Goal: Transaction & Acquisition: Subscribe to service/newsletter

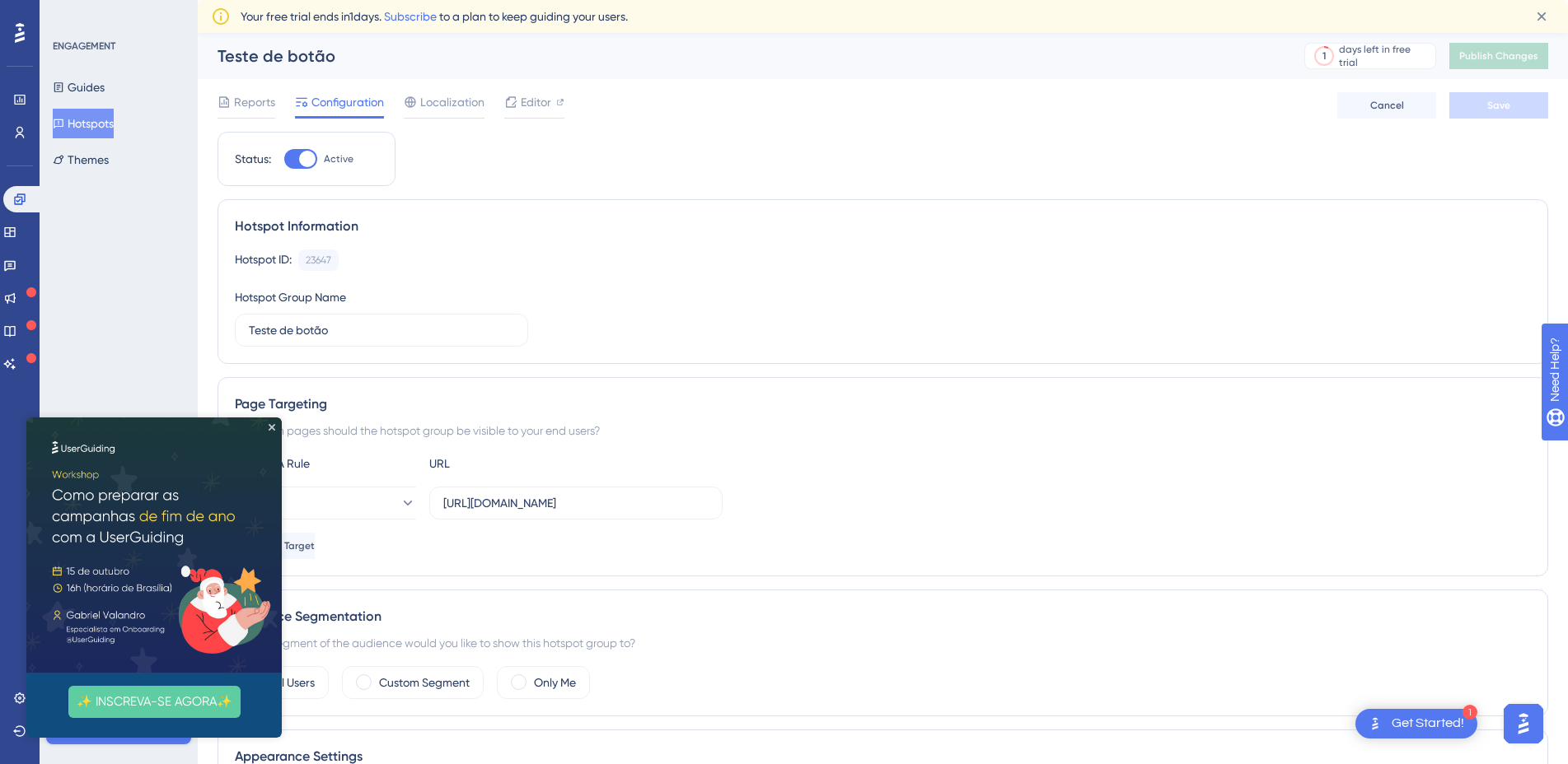
click at [268, 421] on img at bounding box center [153, 545] width 256 height 256
click at [271, 427] on icon "Close Preview" at bounding box center [271, 427] width 6 height 6
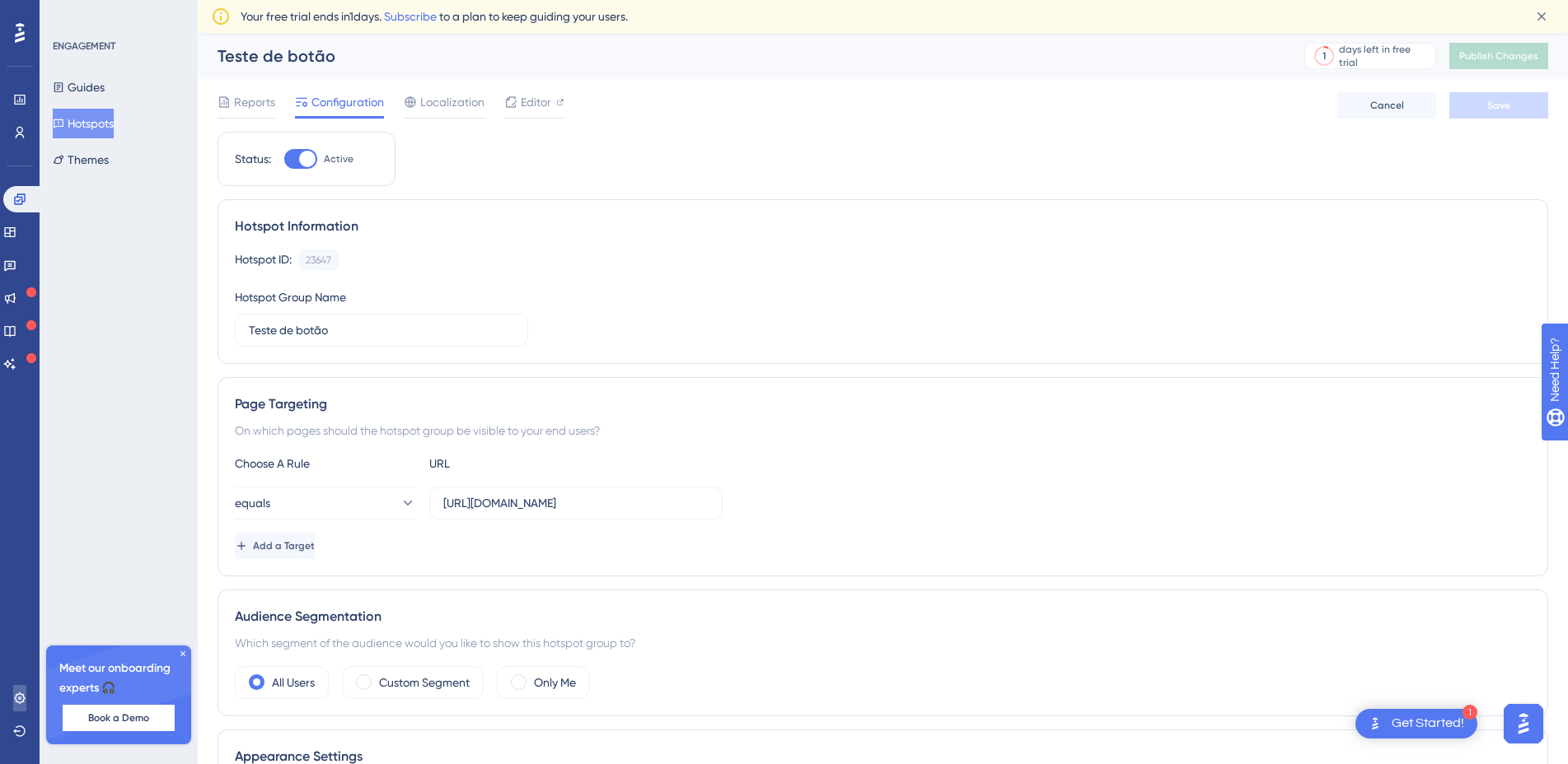
click at [19, 699] on icon at bounding box center [20, 698] width 11 height 11
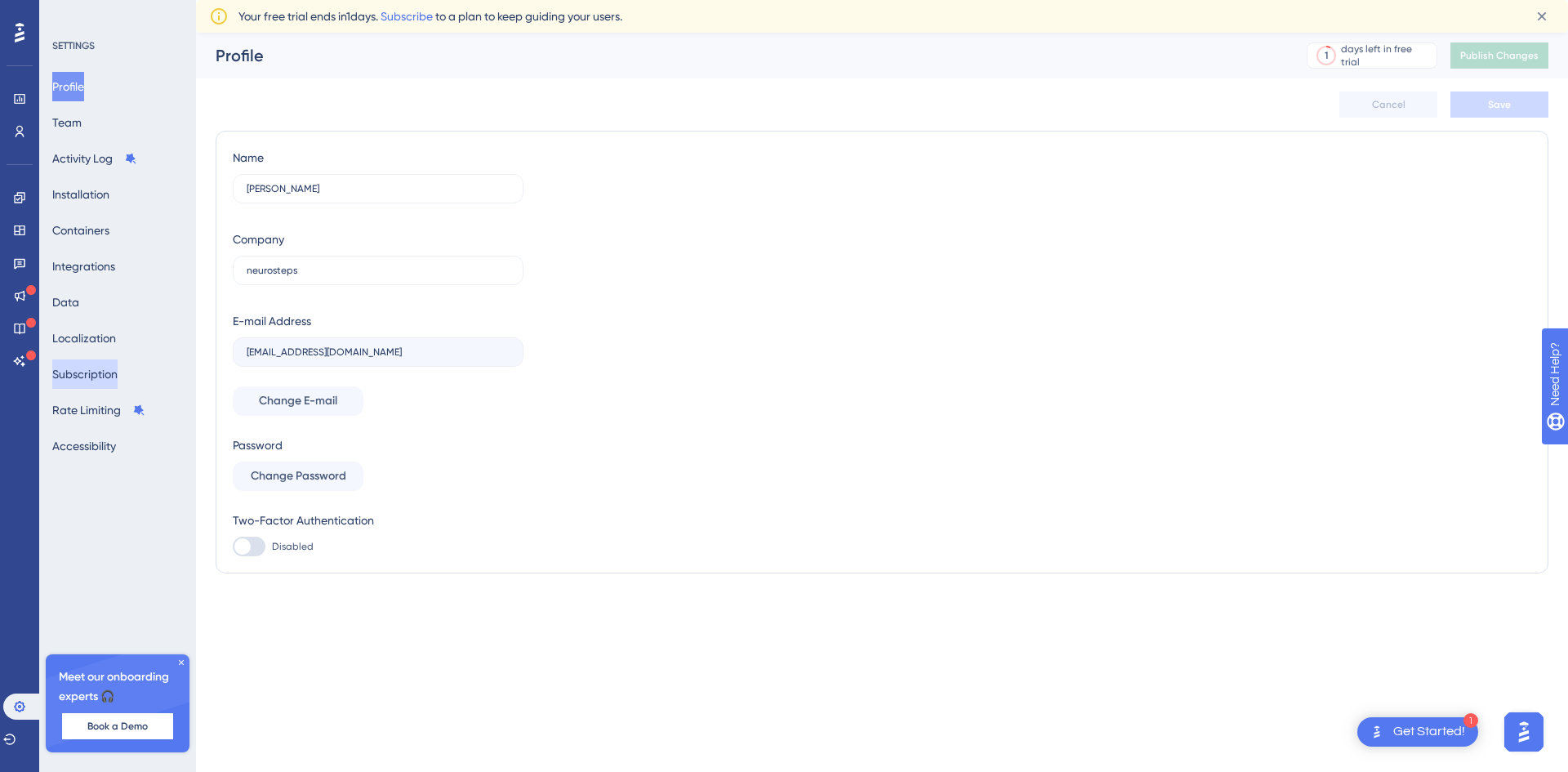
click at [116, 381] on button "Subscription" at bounding box center [84, 374] width 65 height 29
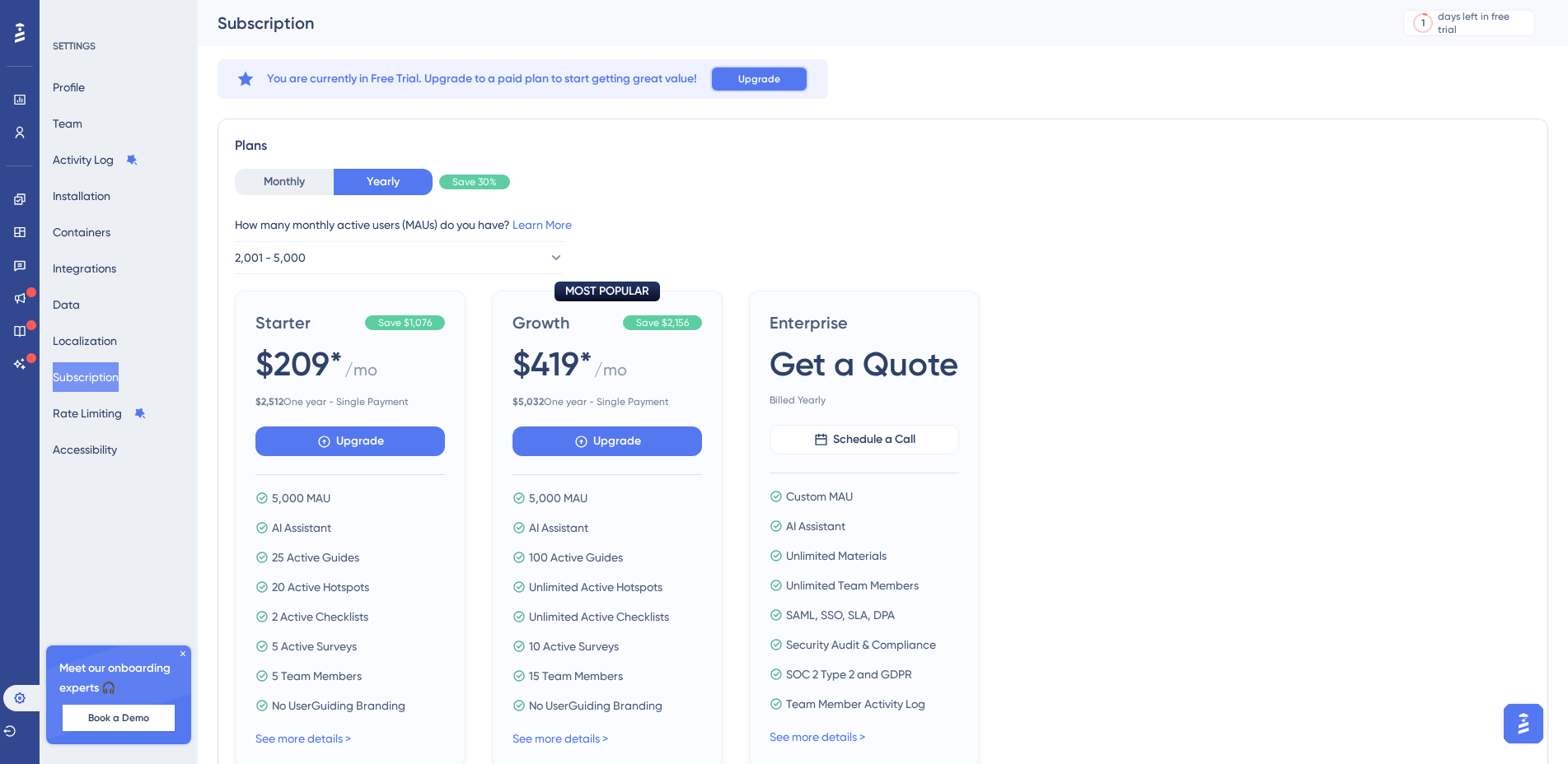
click at [766, 89] on button "Upgrade" at bounding box center [759, 78] width 98 height 26
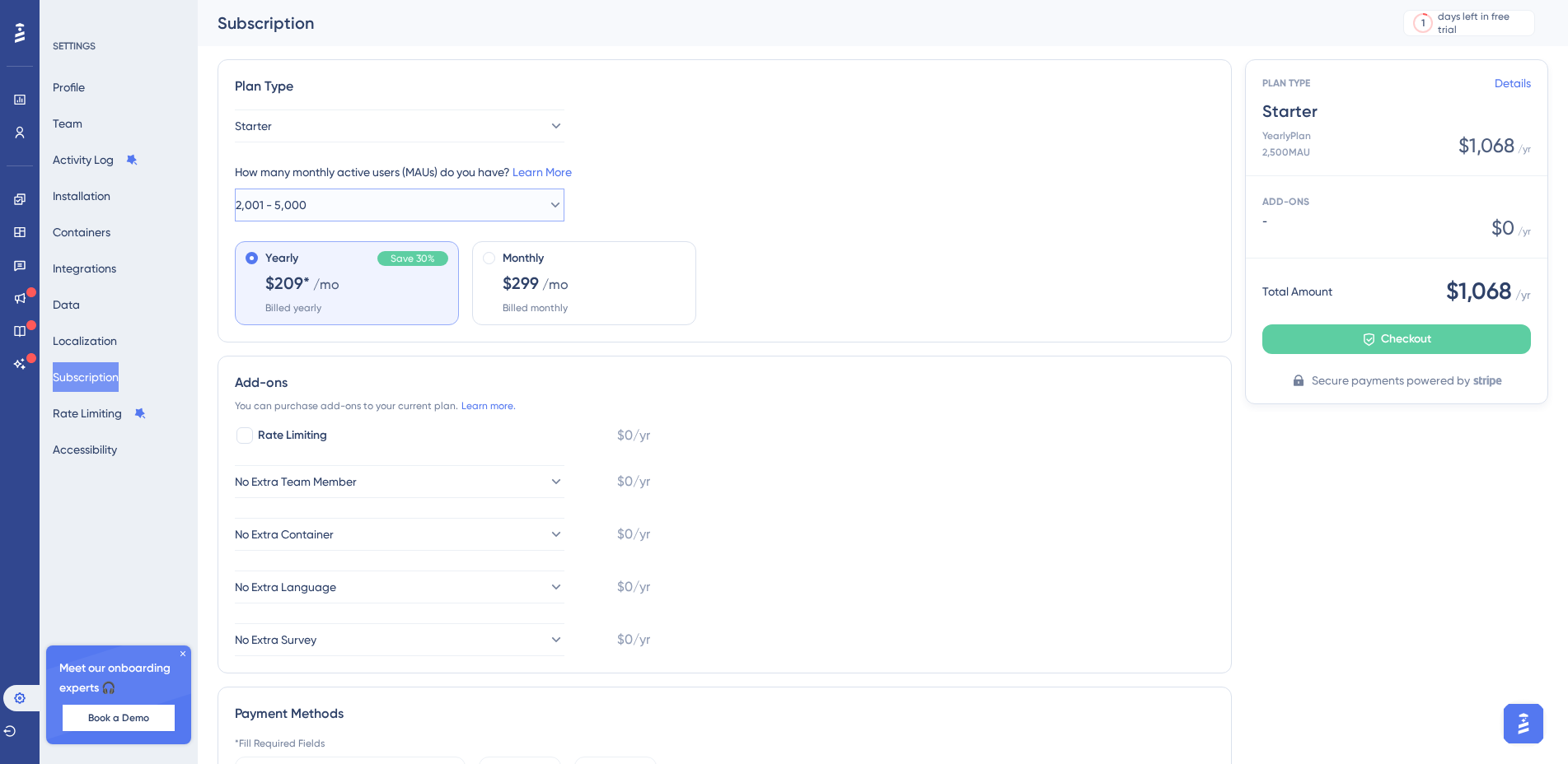
click at [440, 205] on button "2,001 - 5,000" at bounding box center [399, 204] width 329 height 33
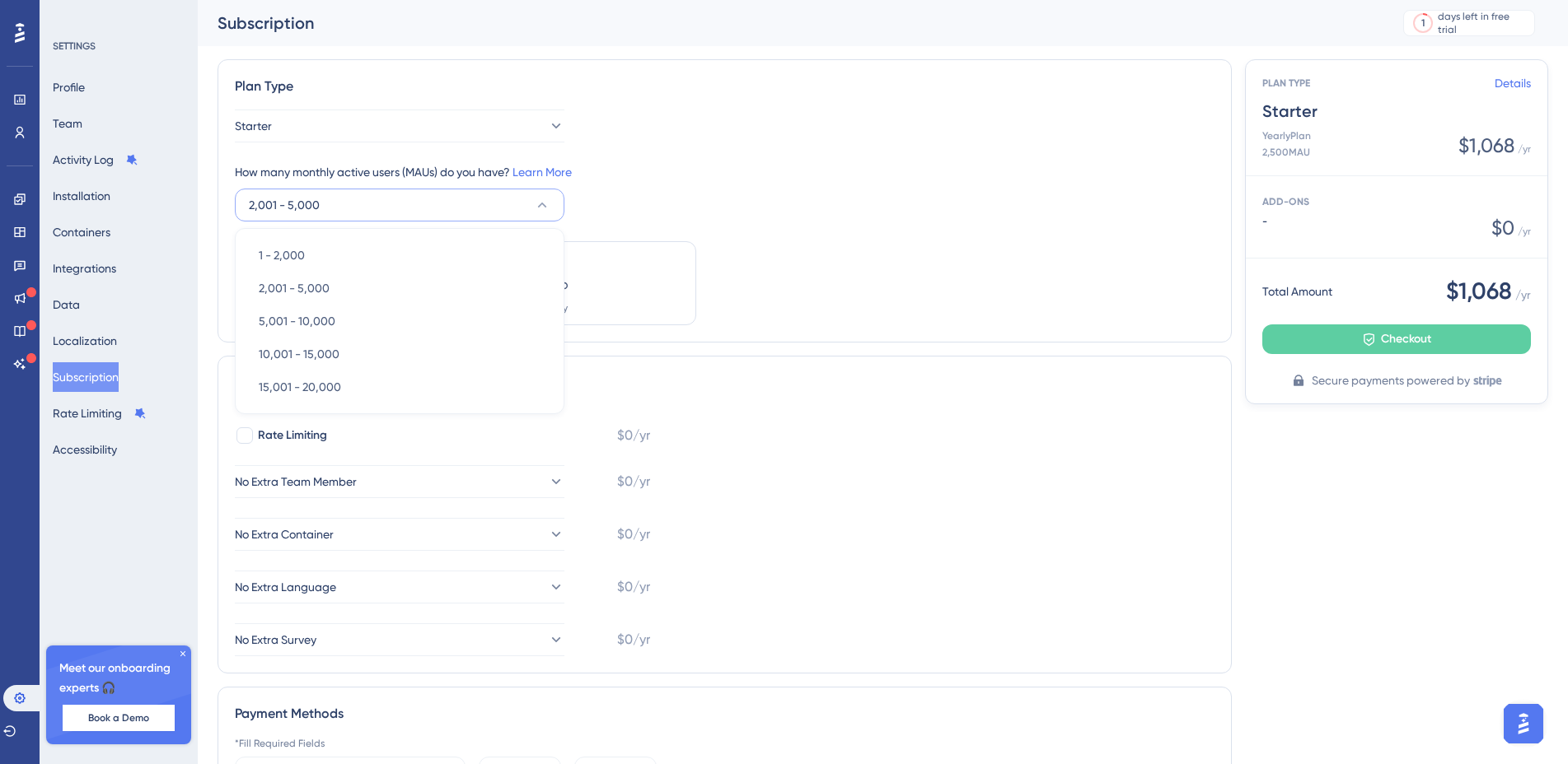
click at [440, 205] on button "2,001 - 5,000" at bounding box center [399, 204] width 329 height 33
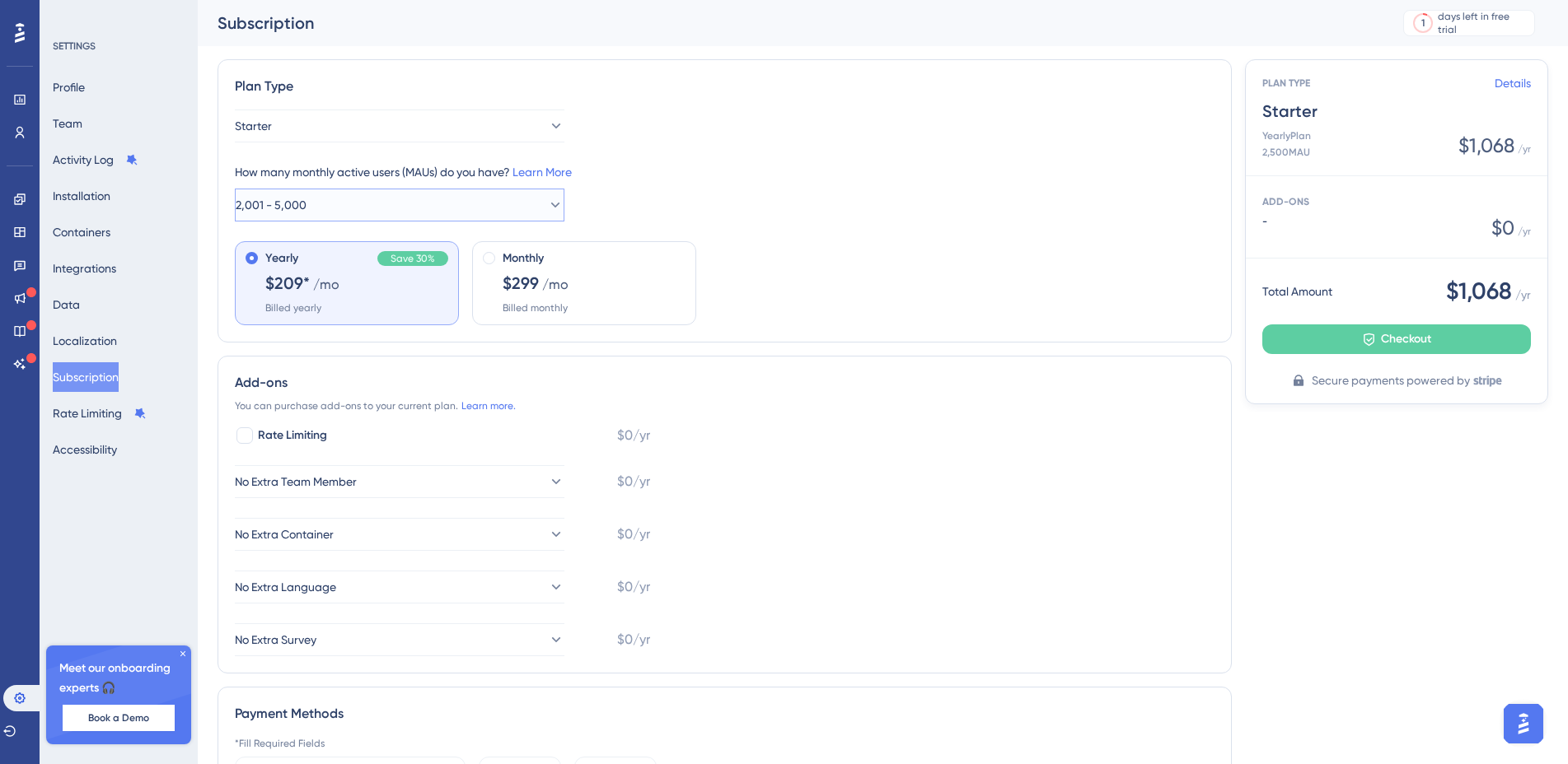
click at [440, 205] on button "2,001 - 5,000" at bounding box center [399, 204] width 329 height 33
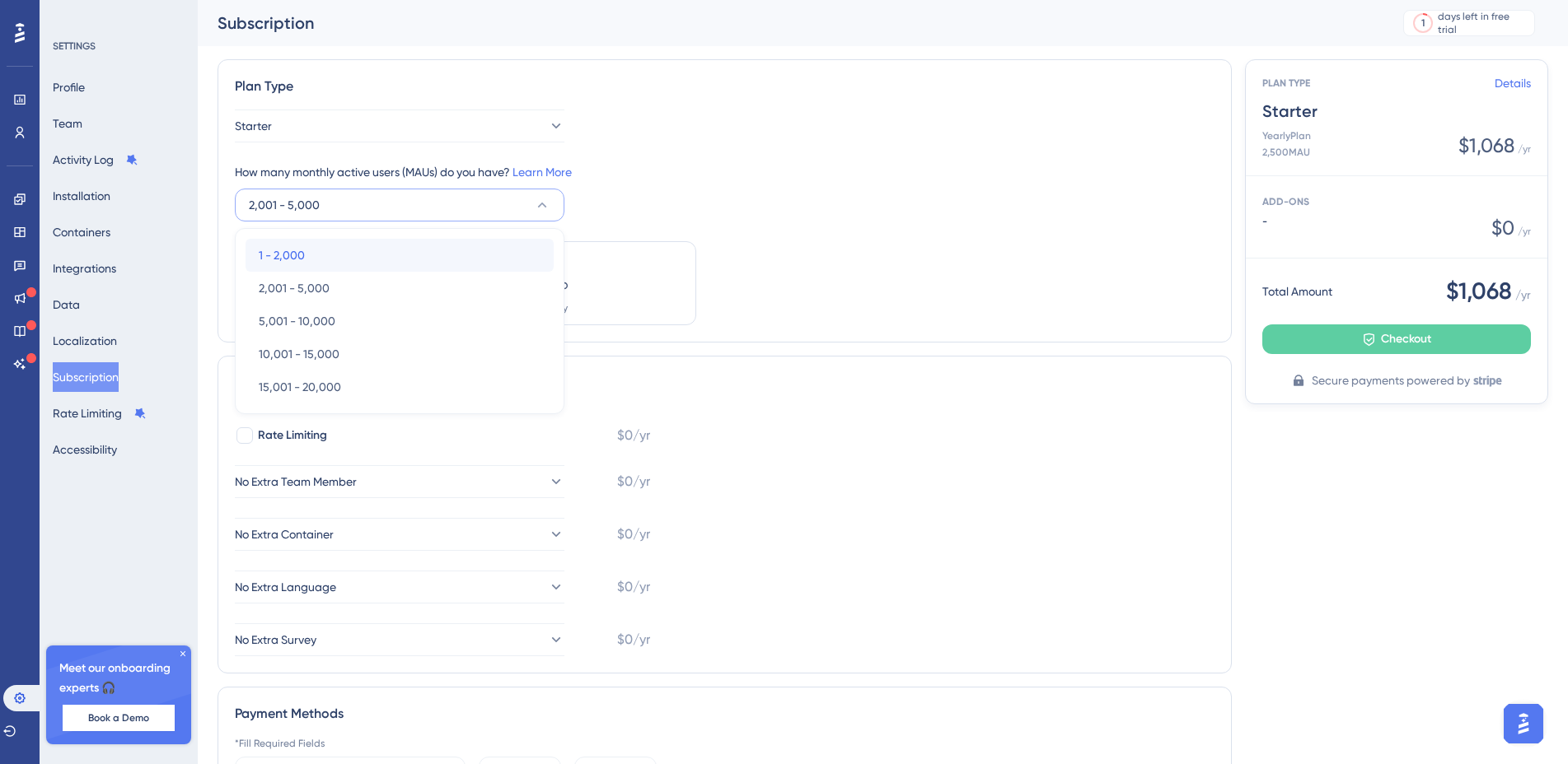
click at [341, 245] on div "1 - 2,000 1 - 2,000" at bounding box center [399, 255] width 282 height 33
